Goal: Information Seeking & Learning: Find specific fact

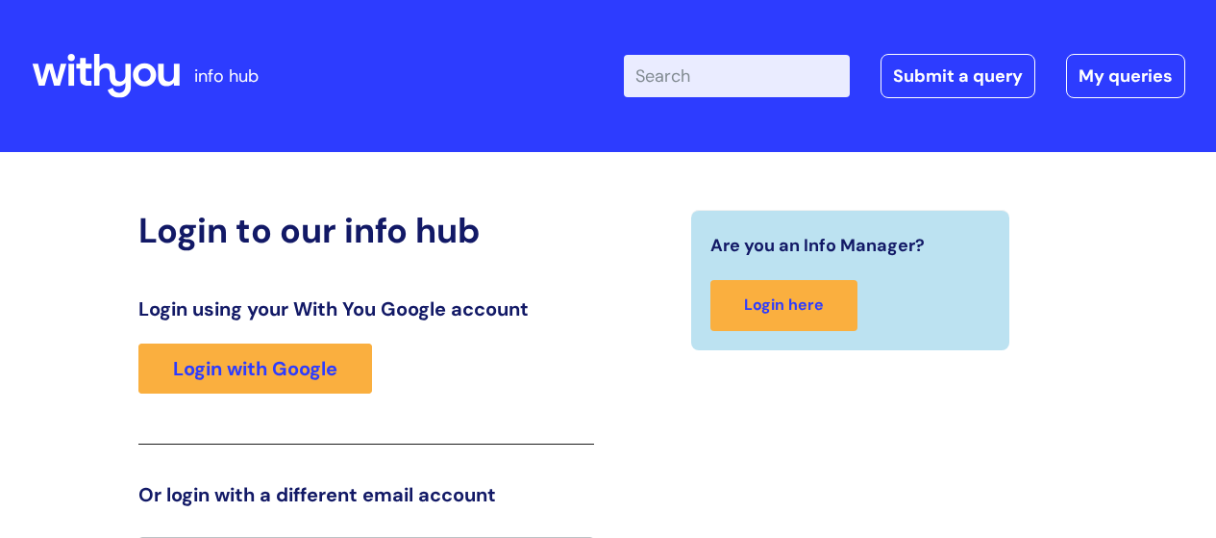
scroll to position [42, 0]
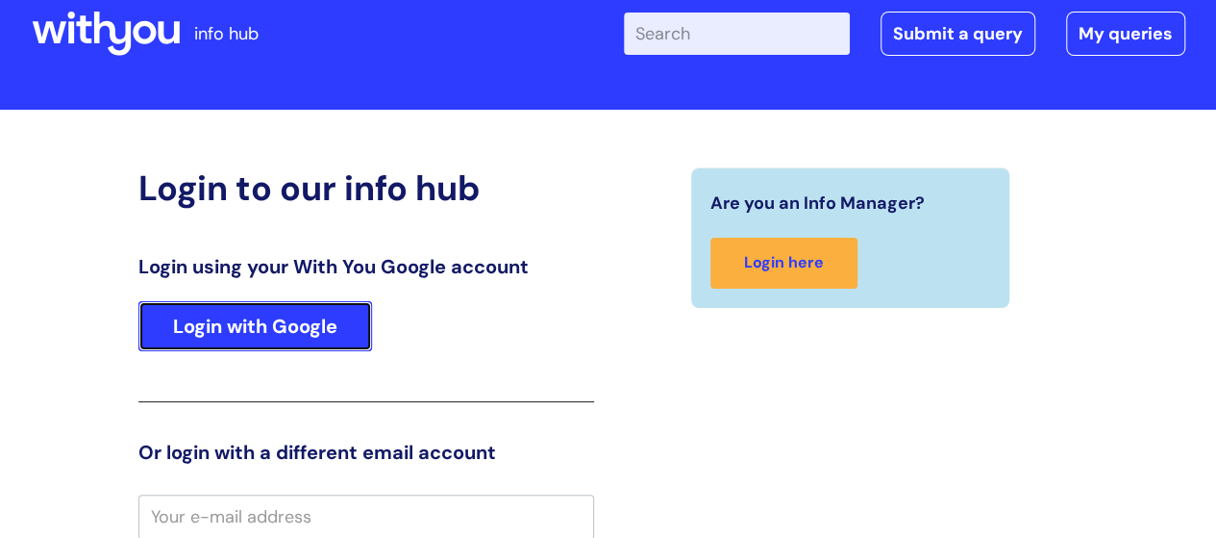
click at [323, 320] on link "Login with Google" at bounding box center [255, 326] width 234 height 50
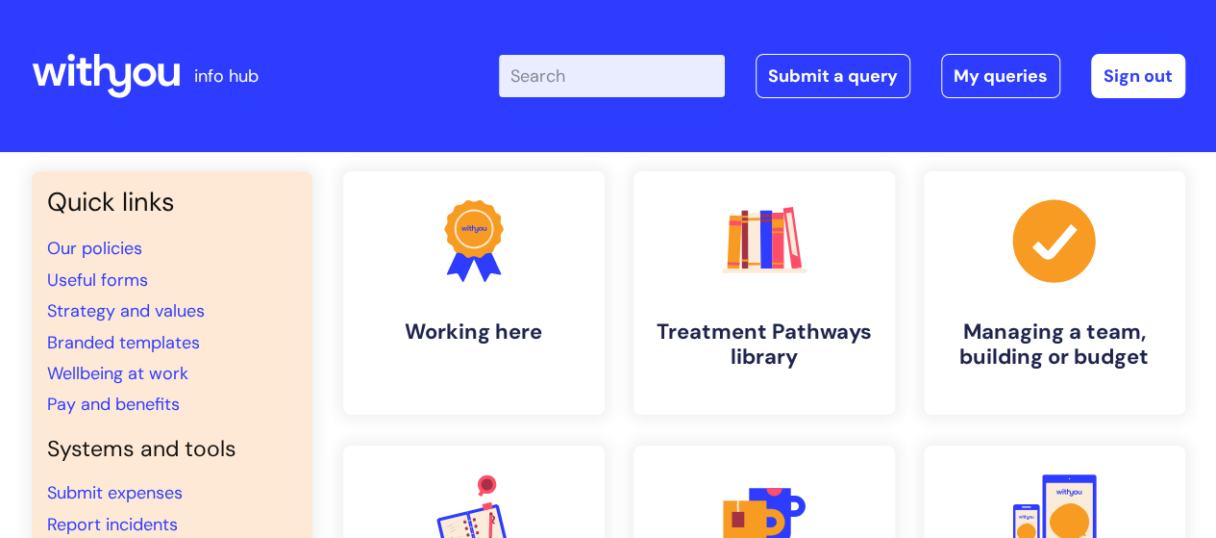
click at [606, 74] on input "Enter your search term here..." at bounding box center [612, 76] width 226 height 42
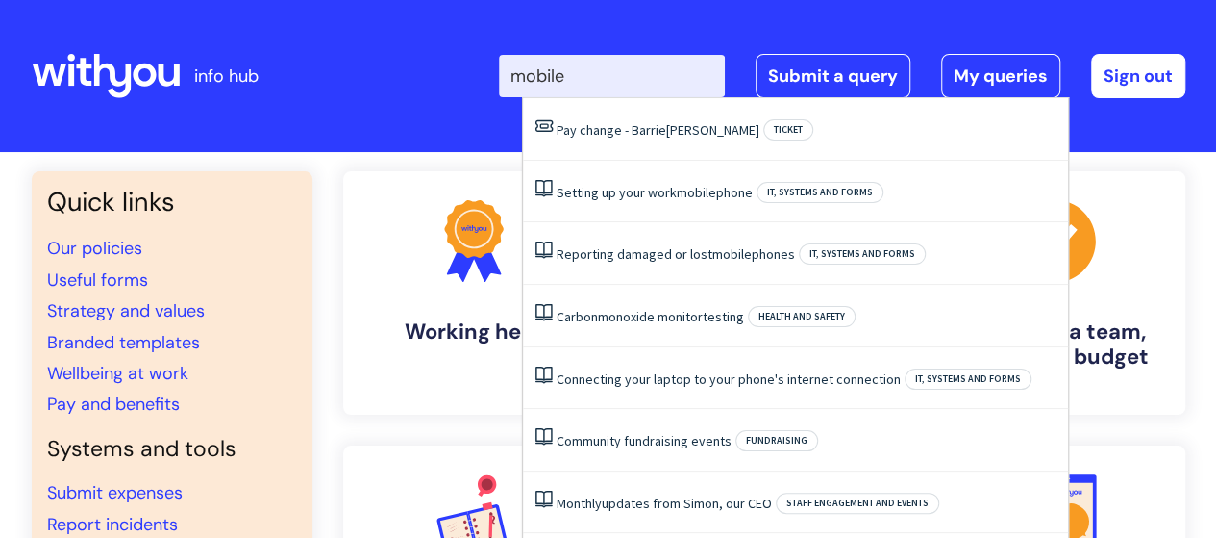
type input "mobile"
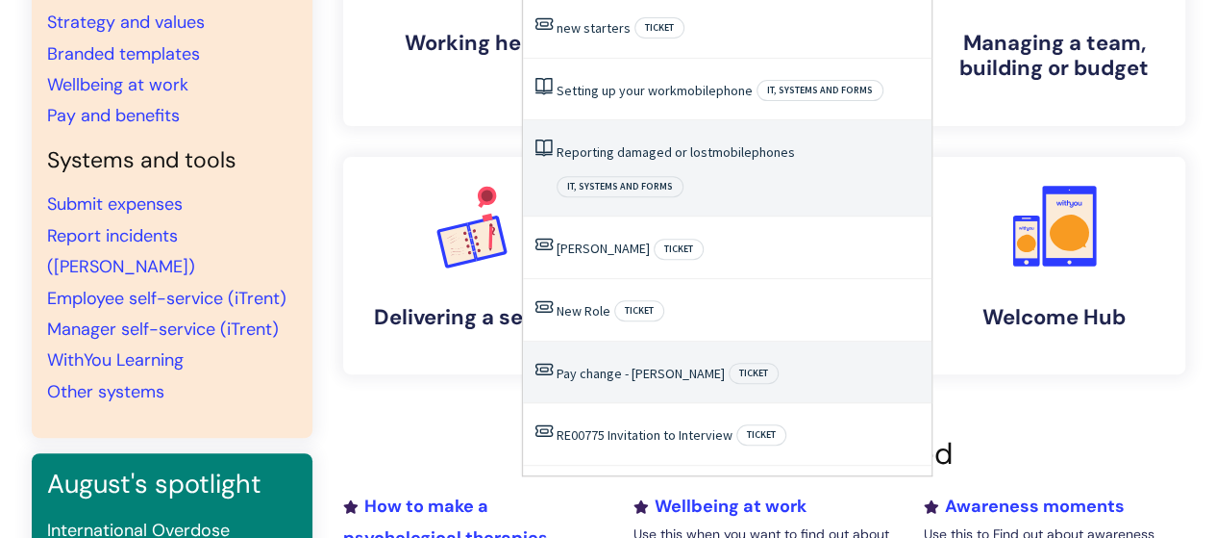
scroll to position [96, 0]
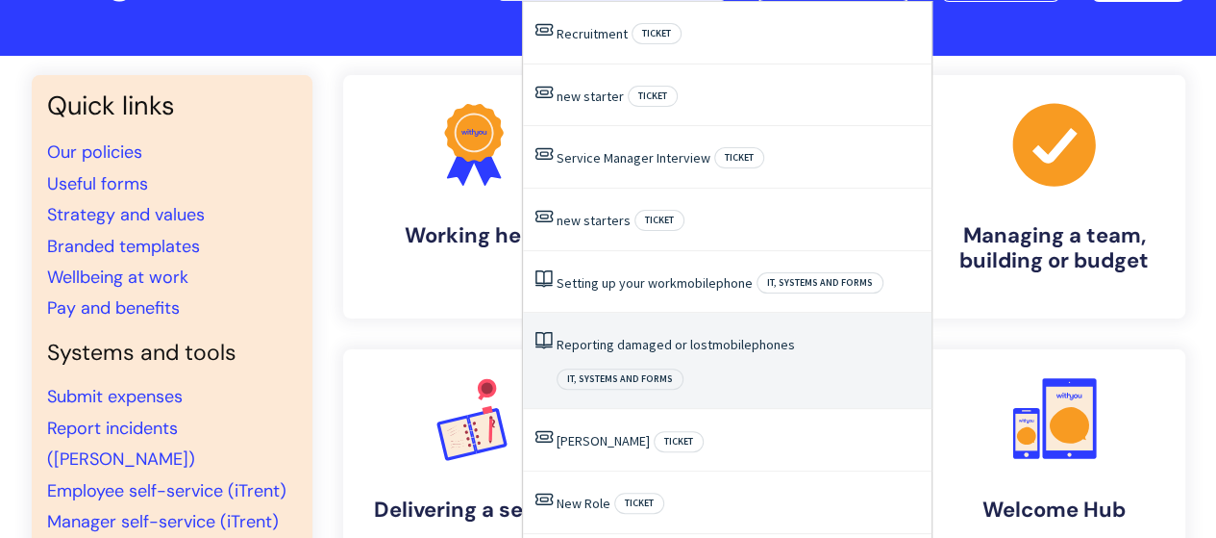
click at [715, 344] on span "mobile" at bounding box center [732, 344] width 39 height 17
